Goal: Download file/media

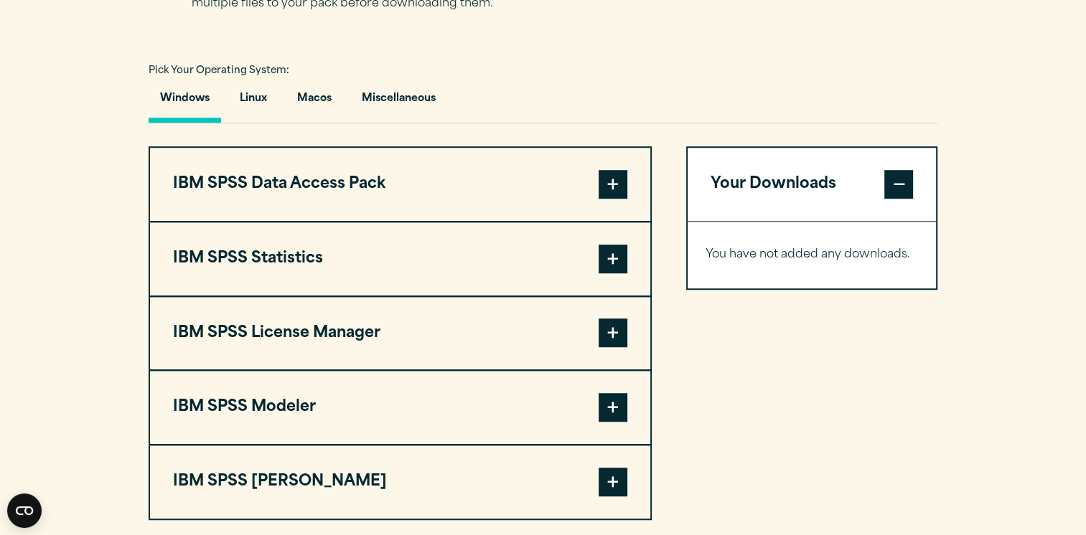
scroll to position [1018, 0]
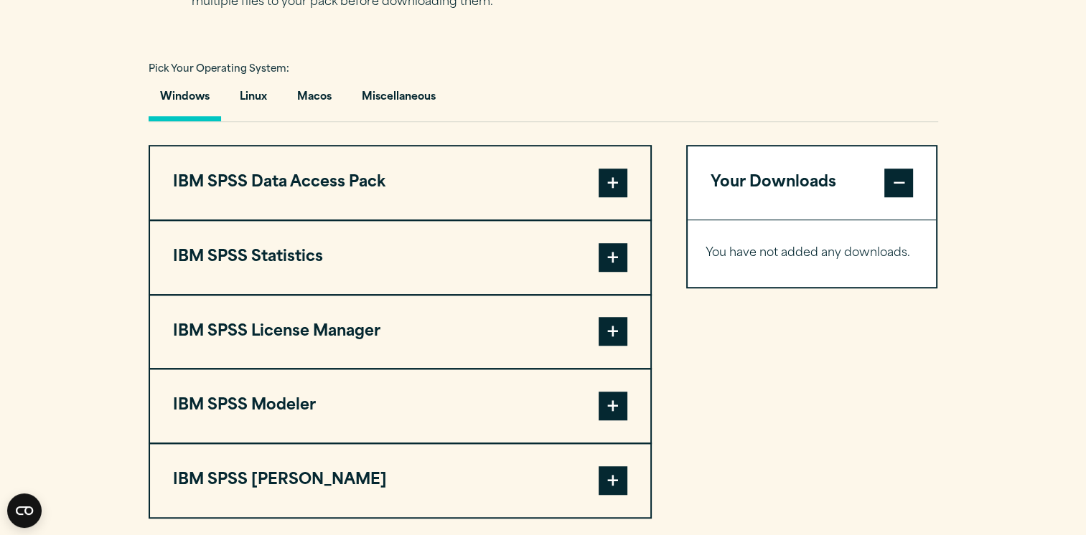
click at [608, 186] on span at bounding box center [613, 183] width 29 height 29
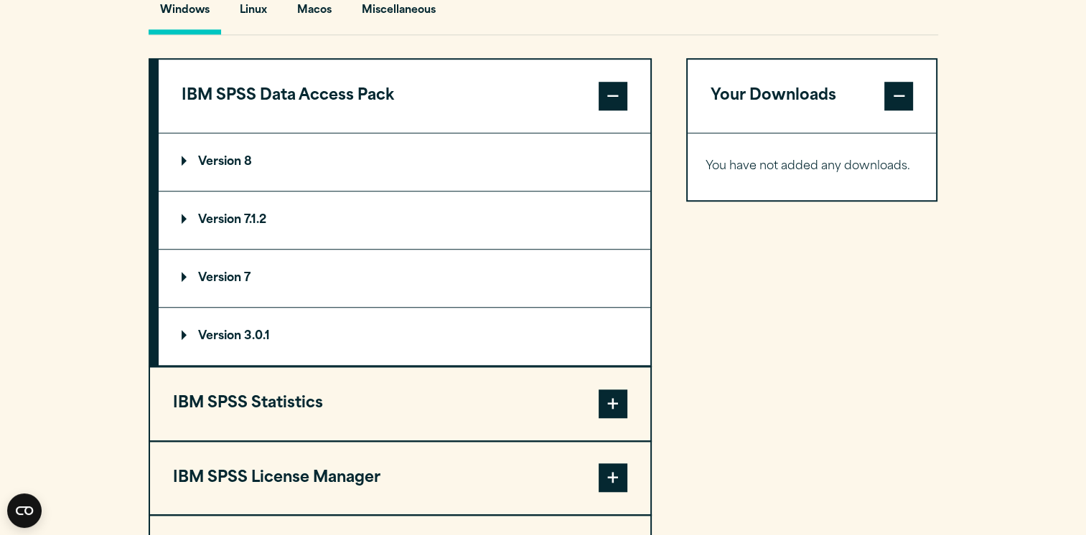
scroll to position [1082, 0]
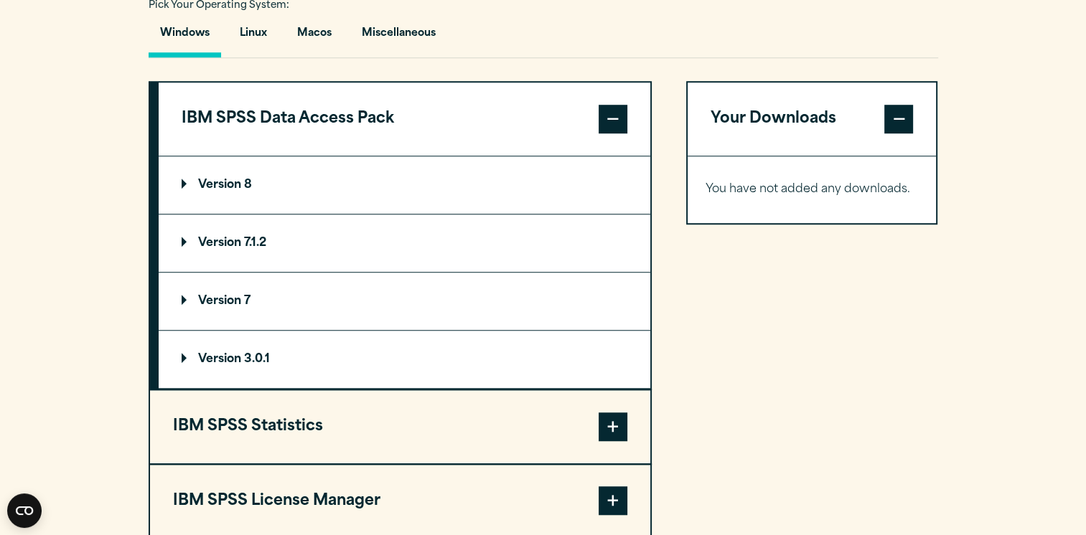
click at [227, 169] on summary "Version 8" at bounding box center [405, 184] width 492 height 57
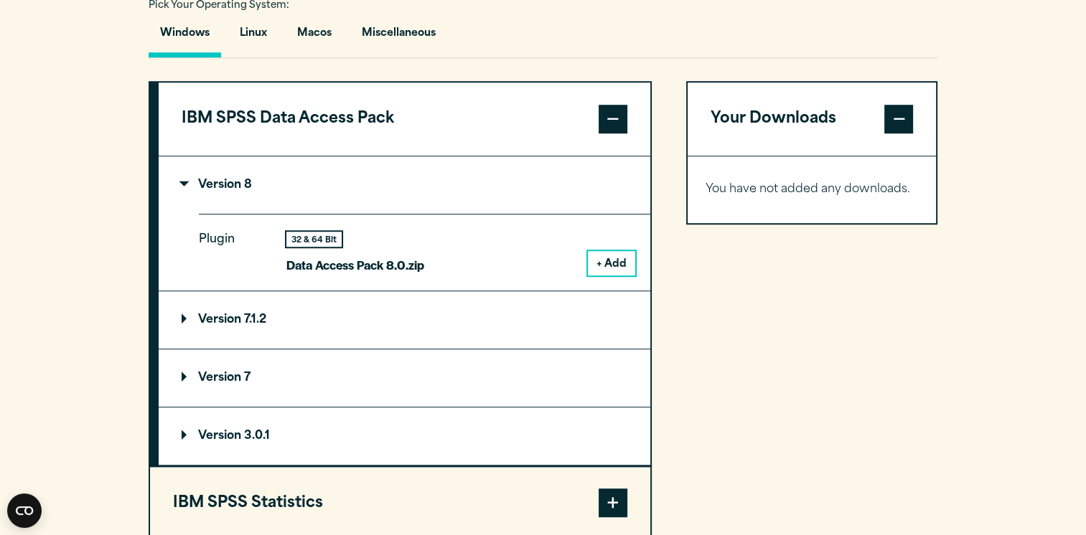
click at [609, 260] on button "+ Add" at bounding box center [611, 263] width 47 height 24
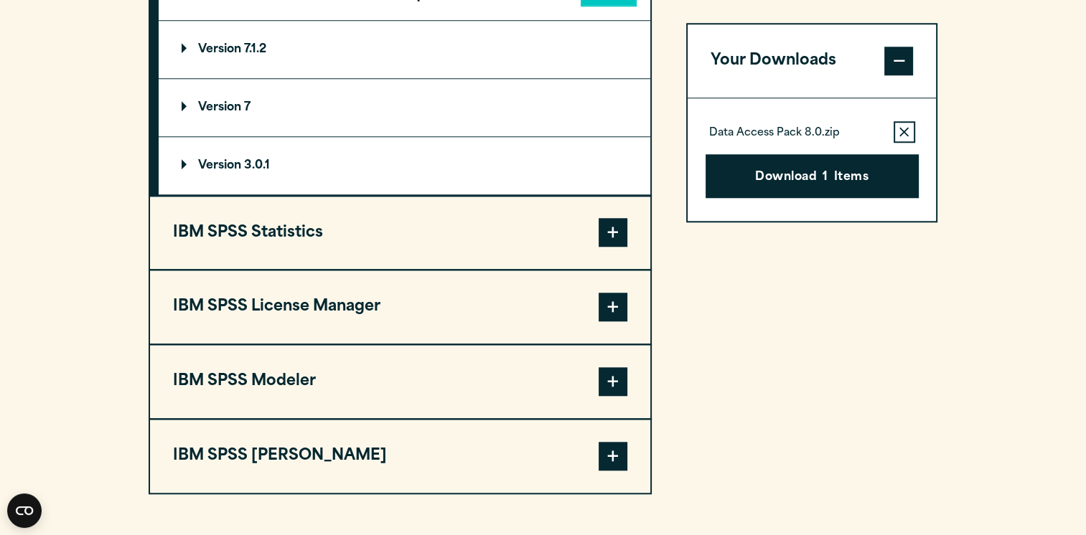
scroll to position [1352, 0]
click at [750, 169] on button "Download 1 Items" at bounding box center [812, 176] width 213 height 45
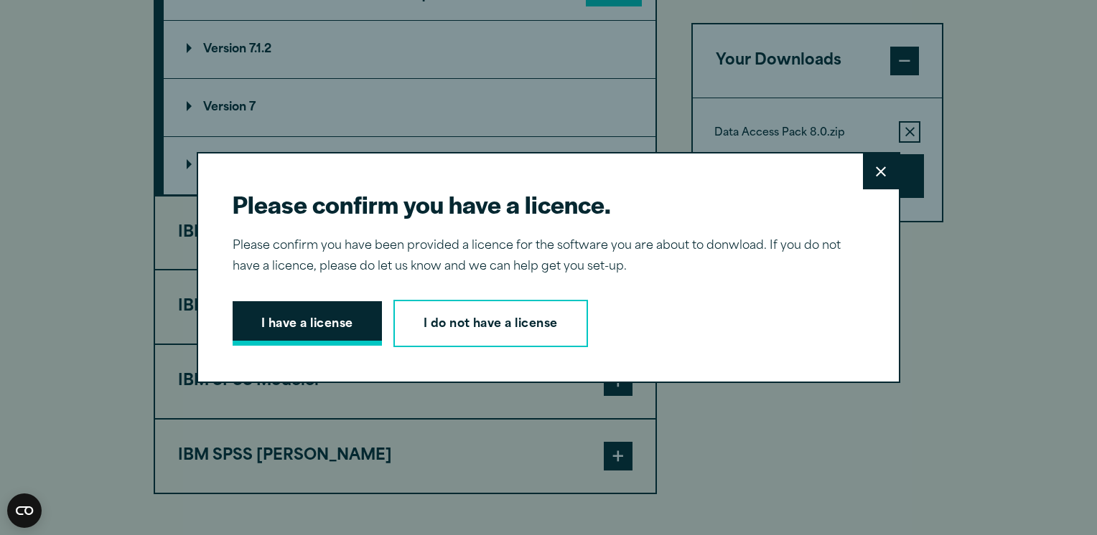
click at [342, 323] on button "I have a license" at bounding box center [307, 323] width 149 height 45
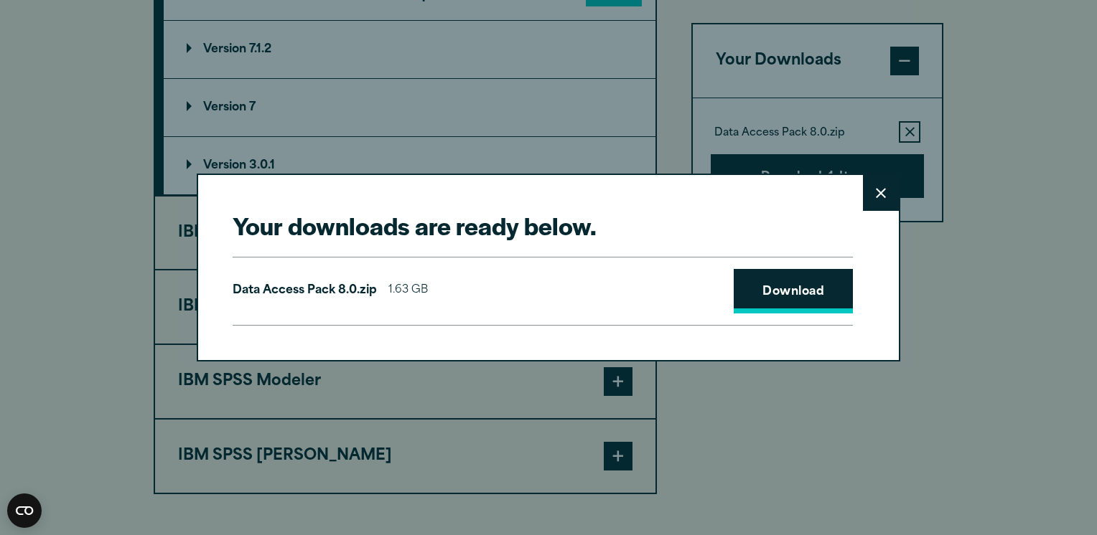
click at [789, 294] on link "Download" at bounding box center [793, 291] width 119 height 45
click at [876, 185] on button "Close" at bounding box center [881, 193] width 36 height 36
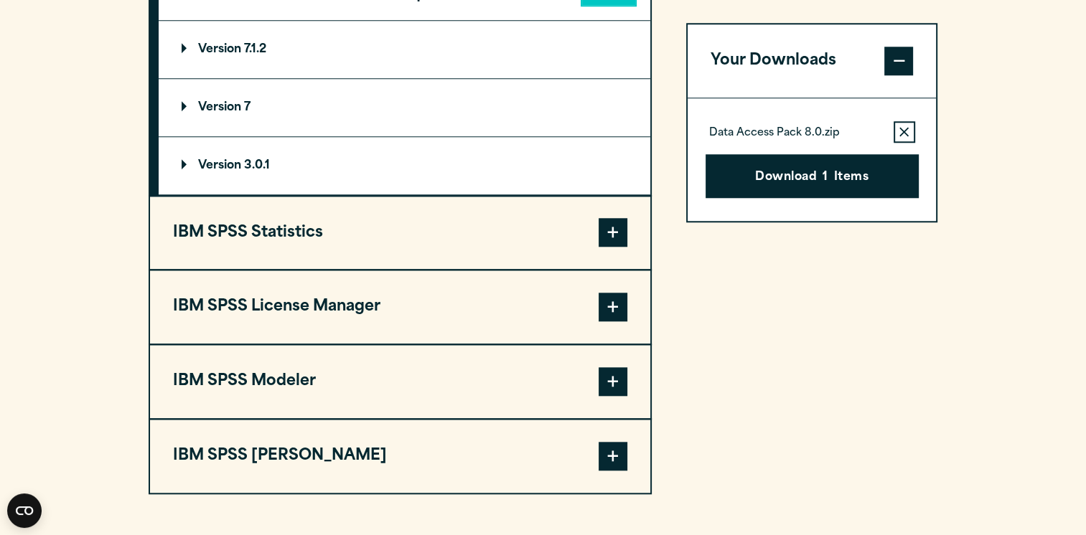
scroll to position [1395, 0]
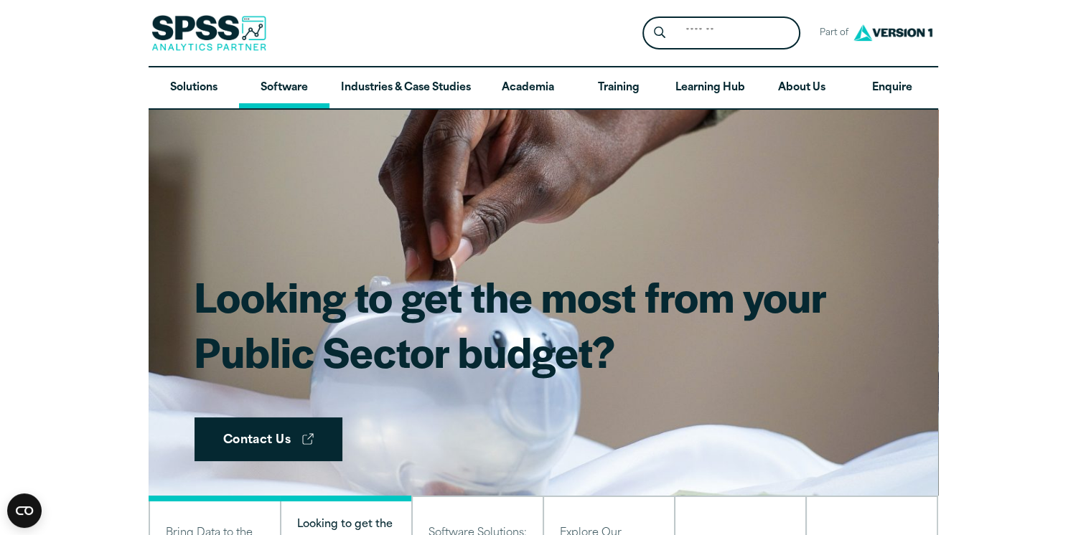
click at [278, 83] on link "Software" at bounding box center [284, 88] width 90 height 42
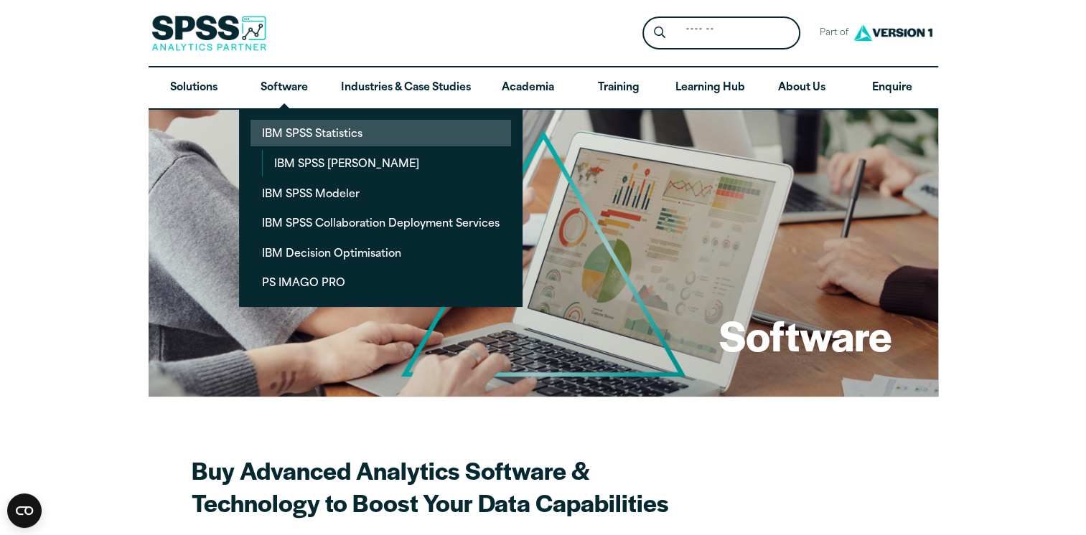
click at [318, 128] on link "IBM SPSS Statistics" at bounding box center [380, 133] width 261 height 27
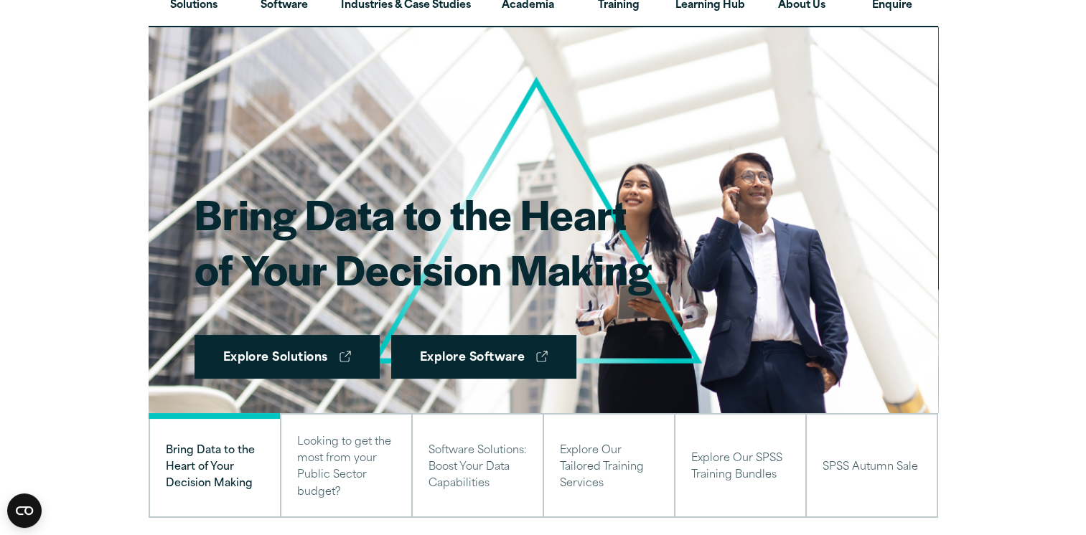
scroll to position [83, 0]
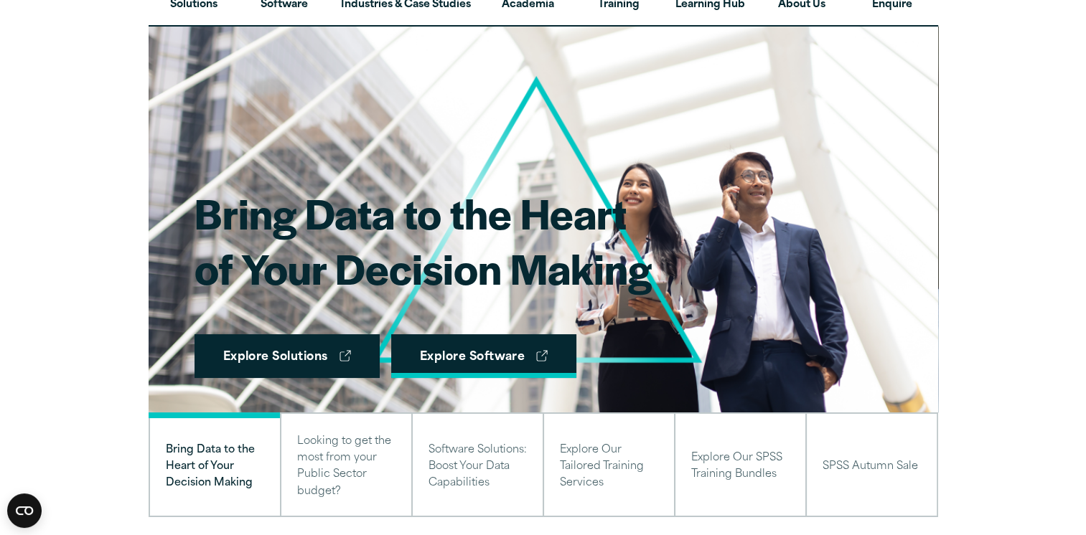
click at [473, 364] on link "Explore Software" at bounding box center [484, 356] width 186 height 45
click at [462, 365] on link "Explore Software" at bounding box center [484, 356] width 186 height 45
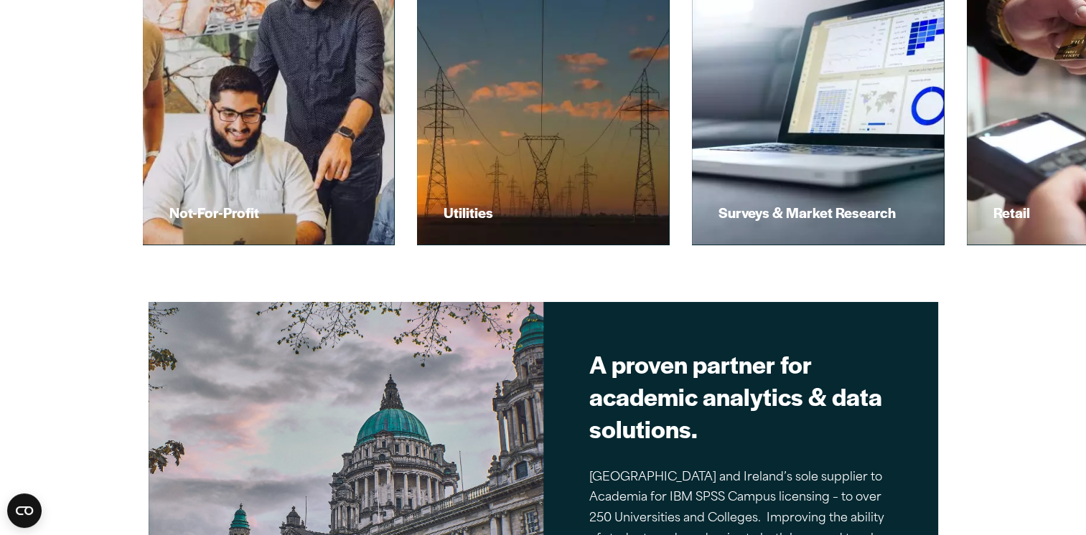
scroll to position [937, 0]
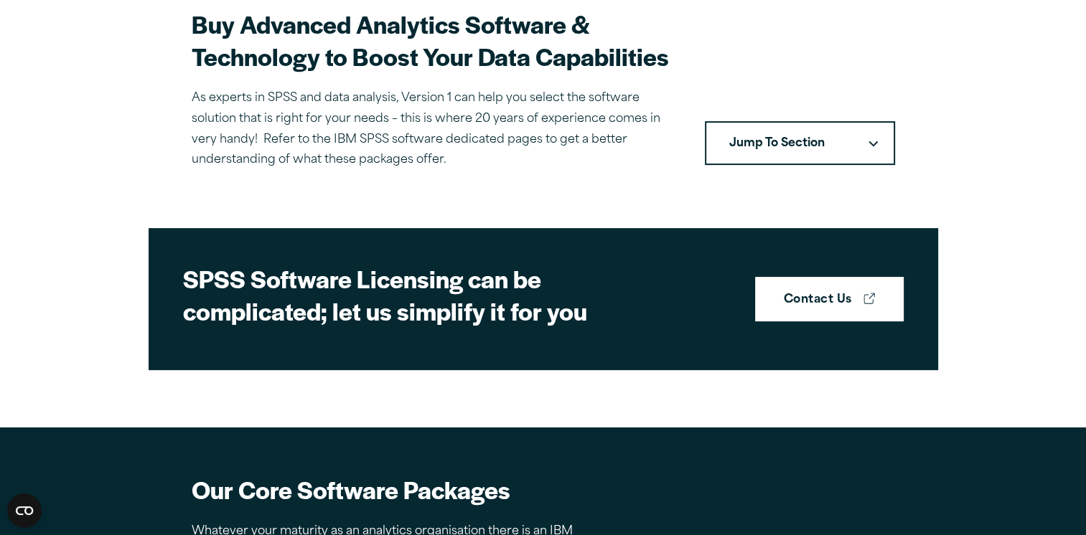
click at [767, 128] on button "Jump To Section" at bounding box center [800, 143] width 190 height 45
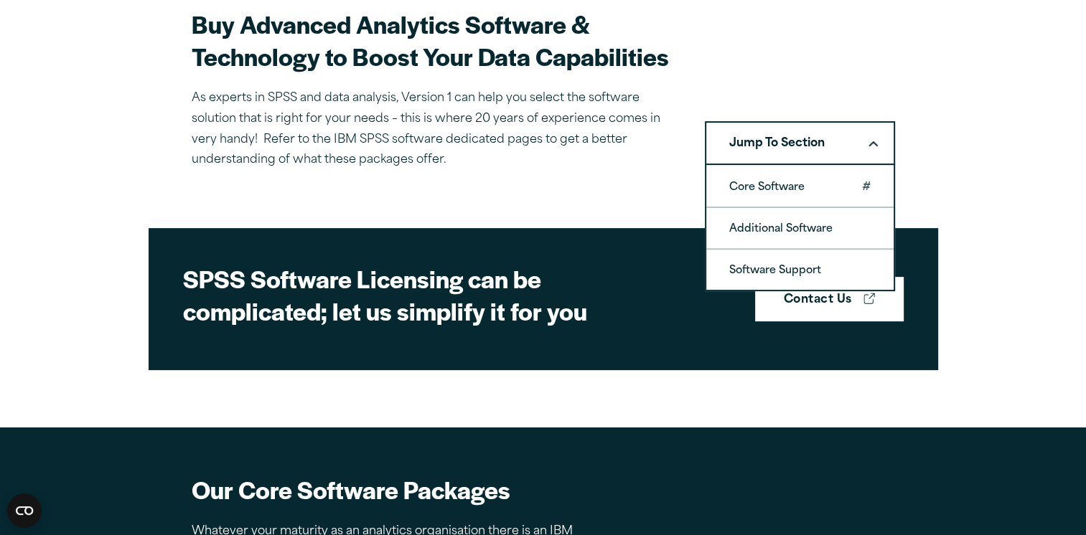
click at [784, 185] on link "Core Software" at bounding box center [799, 187] width 187 height 40
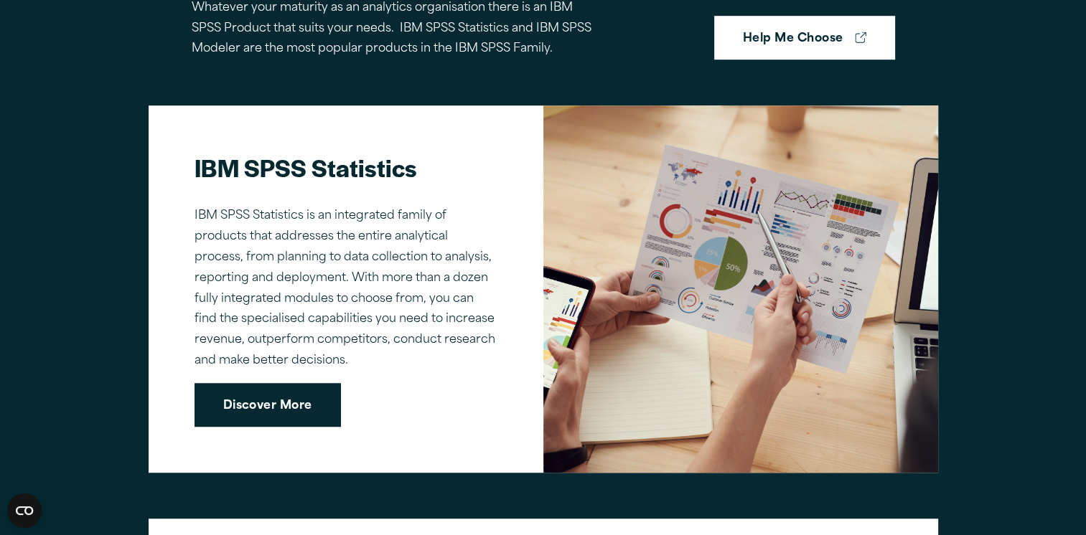
scroll to position [985, 0]
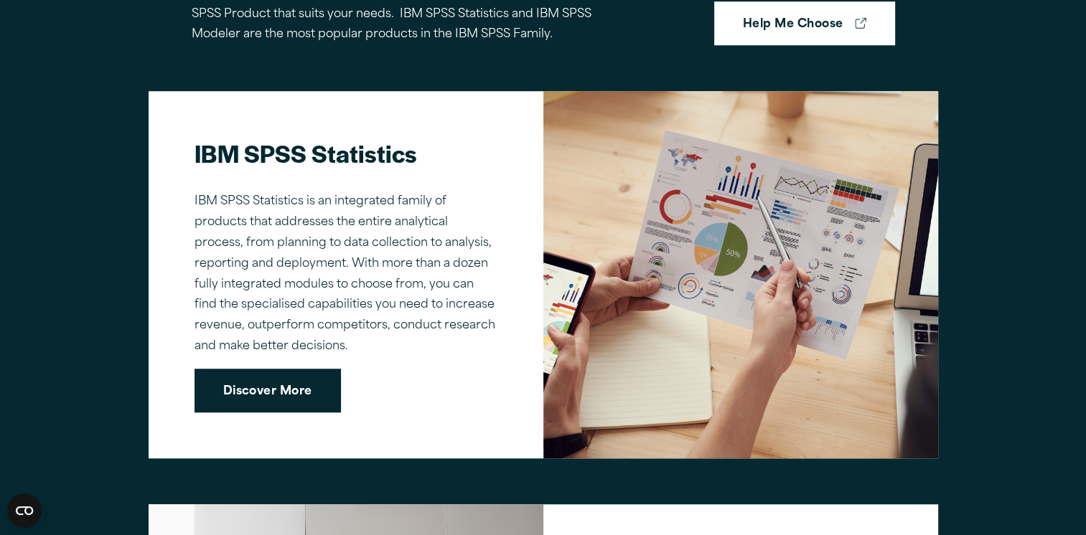
click at [258, 393] on link "Discover More" at bounding box center [268, 391] width 146 height 45
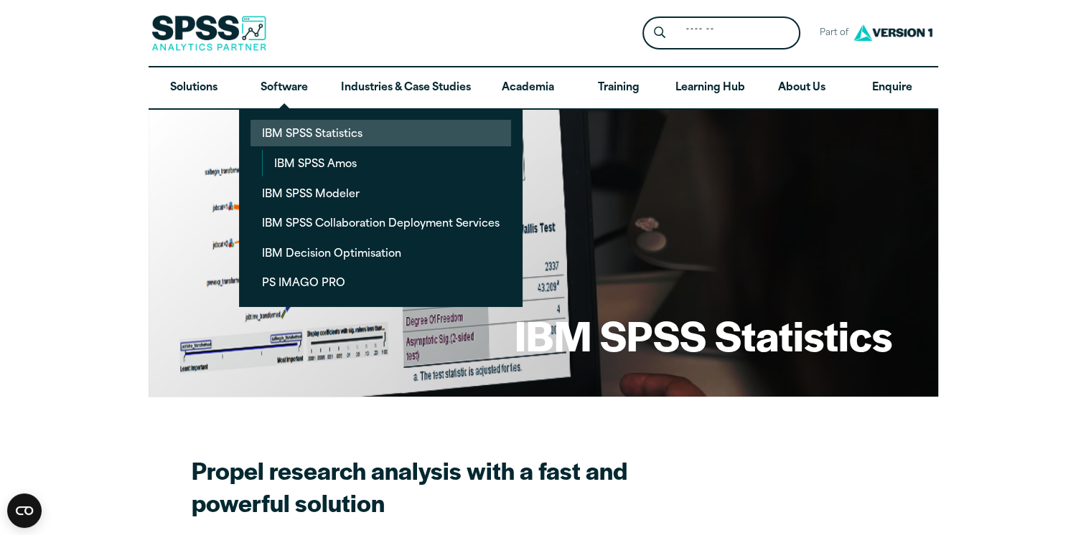
click at [293, 136] on link "IBM SPSS Statistics" at bounding box center [380, 133] width 261 height 27
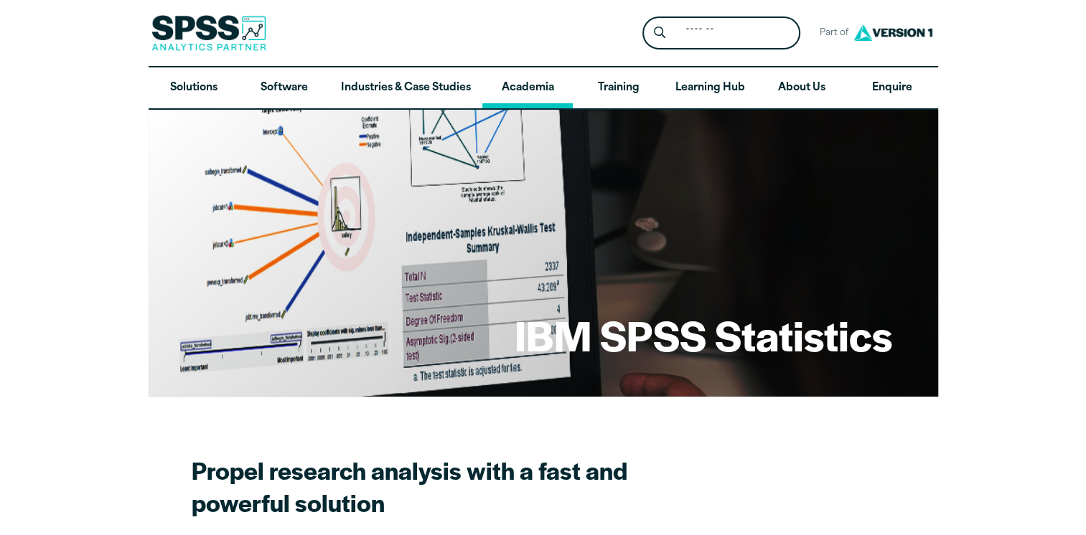
click at [537, 75] on link "Academia" at bounding box center [527, 88] width 90 height 42
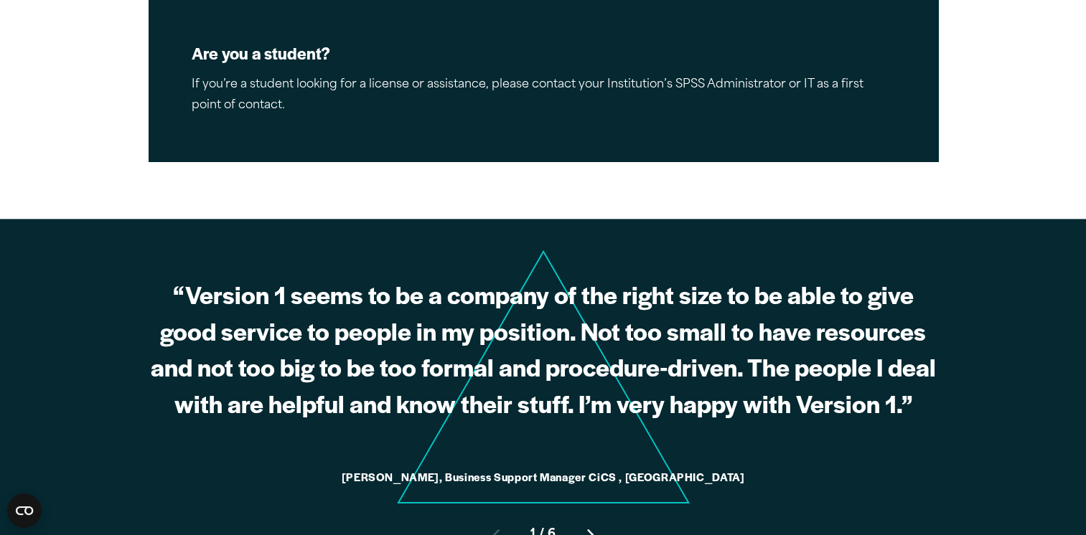
scroll to position [1978, 0]
